Goal: Find specific page/section: Find specific page/section

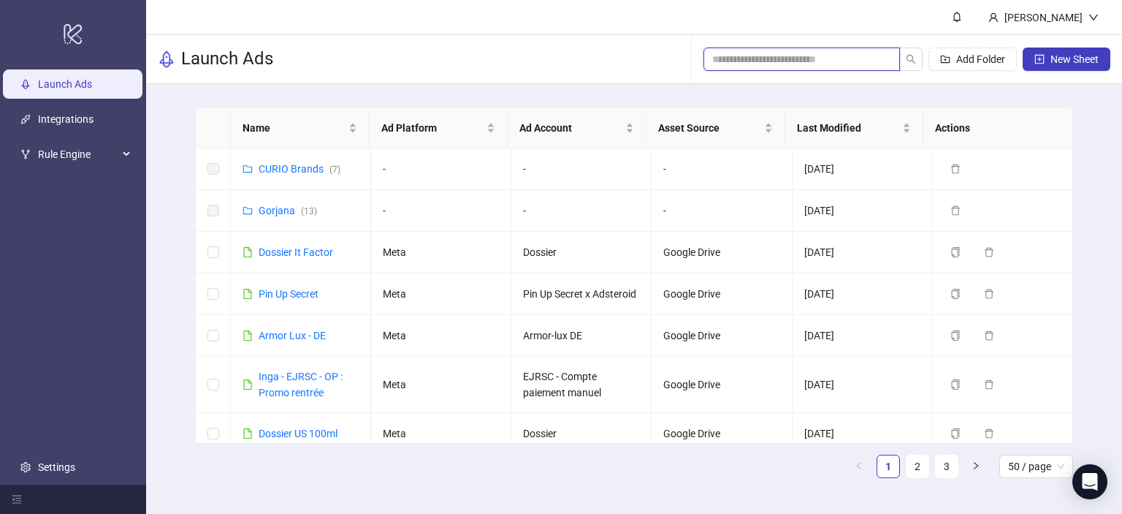
click at [789, 53] on input "search" at bounding box center [795, 59] width 167 height 16
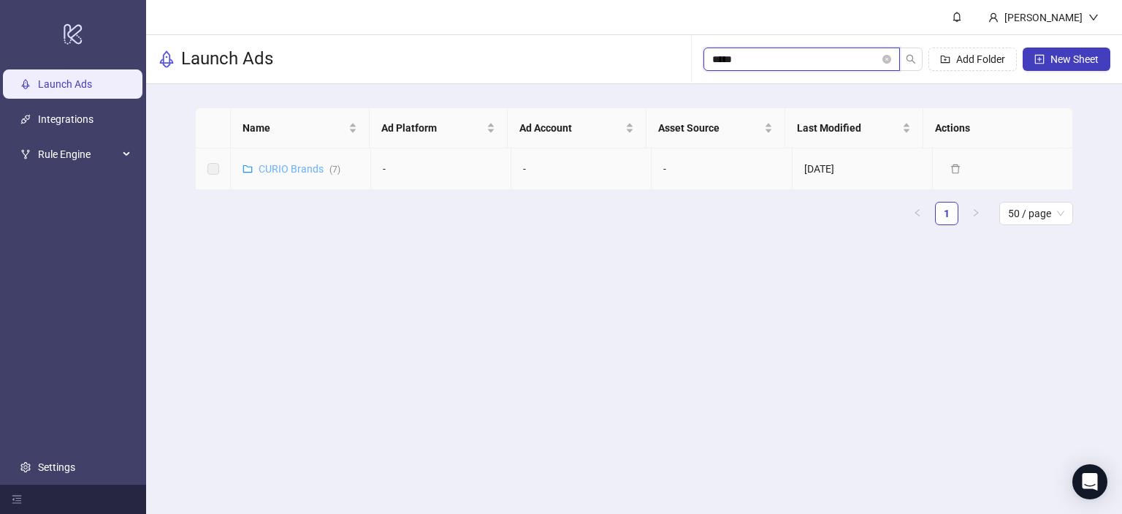
type input "*****"
click at [281, 163] on link "CURIO Brands ( 7 )" at bounding box center [300, 169] width 82 height 12
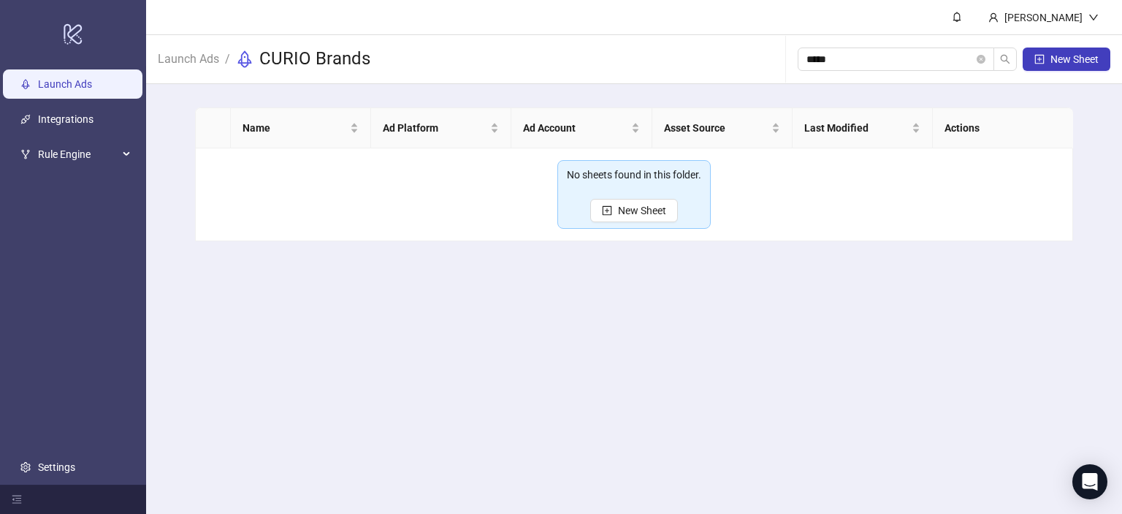
click at [77, 82] on link "Launch Ads" at bounding box center [65, 84] width 54 height 12
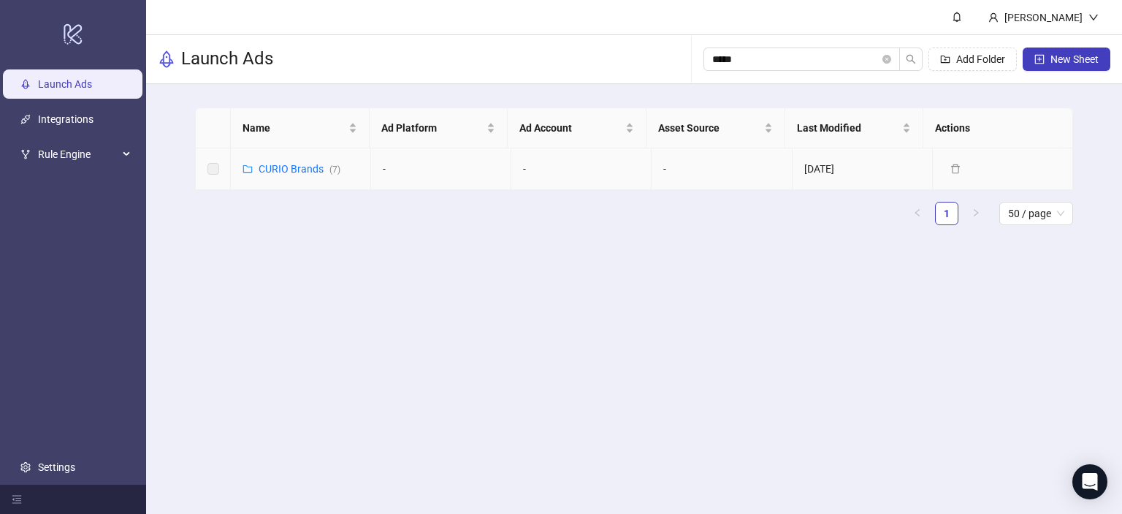
click at [846, 170] on td "[DATE]" at bounding box center [863, 169] width 140 height 42
click at [218, 171] on label at bounding box center [213, 169] width 12 height 16
click at [297, 169] on link "CURIO Brands ( 7 )" at bounding box center [300, 169] width 82 height 12
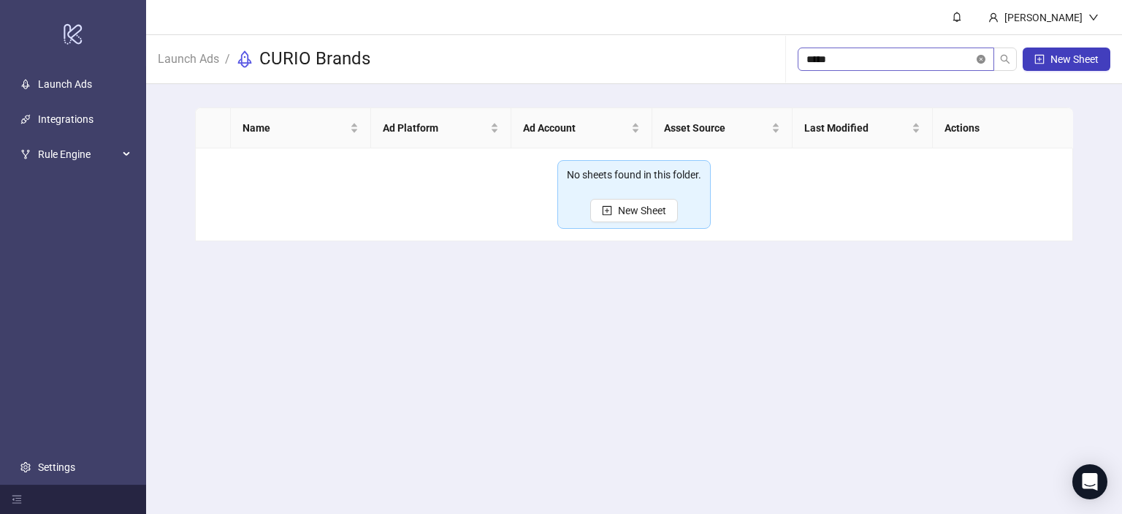
click at [981, 58] on icon "close-circle" at bounding box center [981, 59] width 9 height 9
